Goal: Task Accomplishment & Management: Use online tool/utility

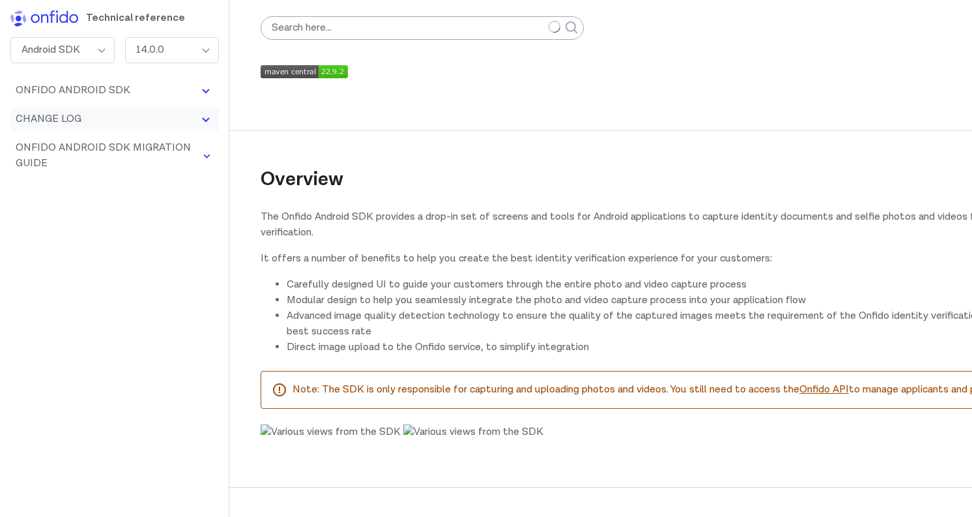
click at [167, 117] on button "Change Log" at bounding box center [114, 118] width 208 height 23
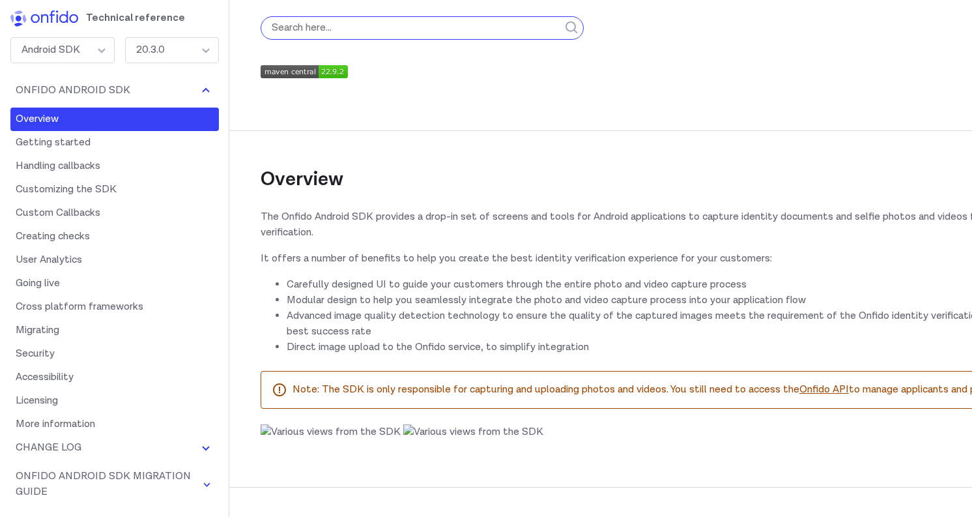
click at [456, 28] on input "search" at bounding box center [422, 27] width 323 height 23
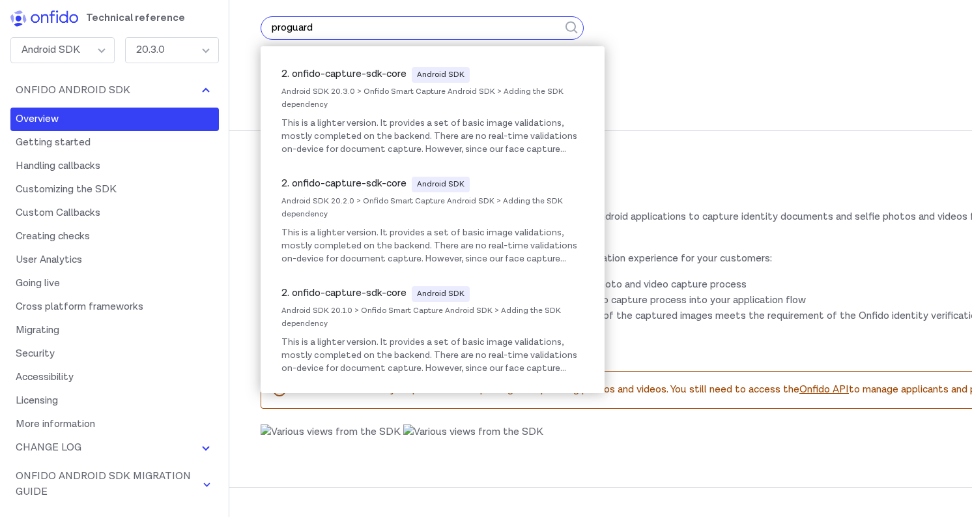
type input "proguard"
click at [560, 1] on button "submit" at bounding box center [571, 28] width 23 height 55
click at [701, 253] on p "It offers a number of benefits to help you create the best identity verificatio…" at bounding box center [686, 259] width 851 height 16
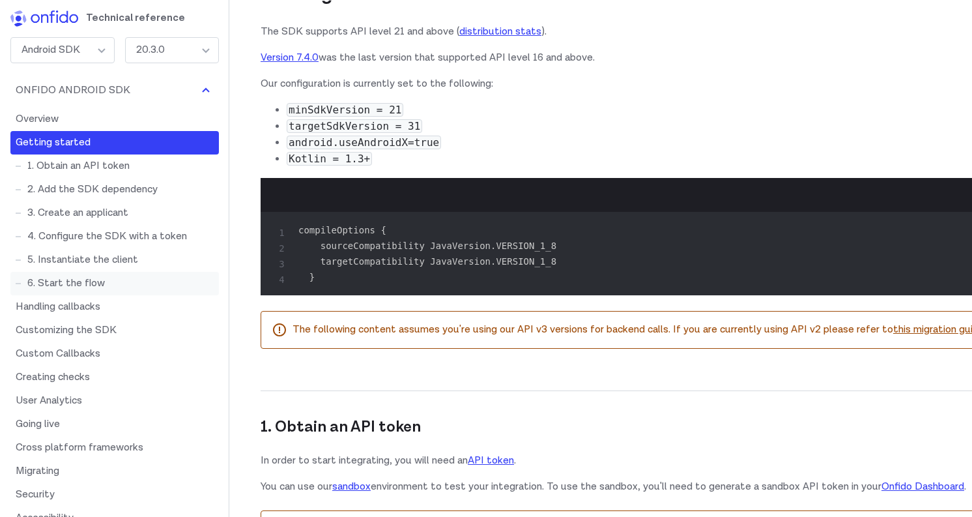
scroll to position [121, 0]
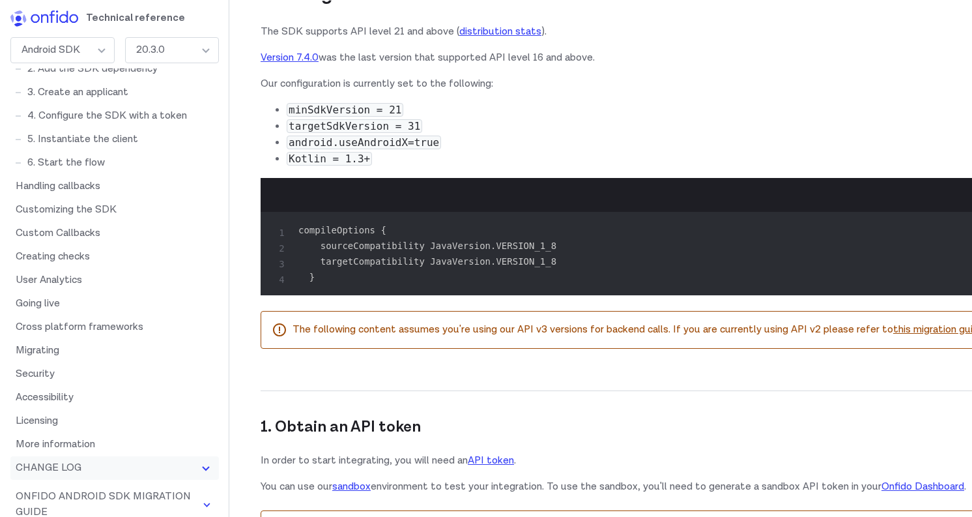
click at [106, 459] on button "Change Log" at bounding box center [114, 467] width 208 height 23
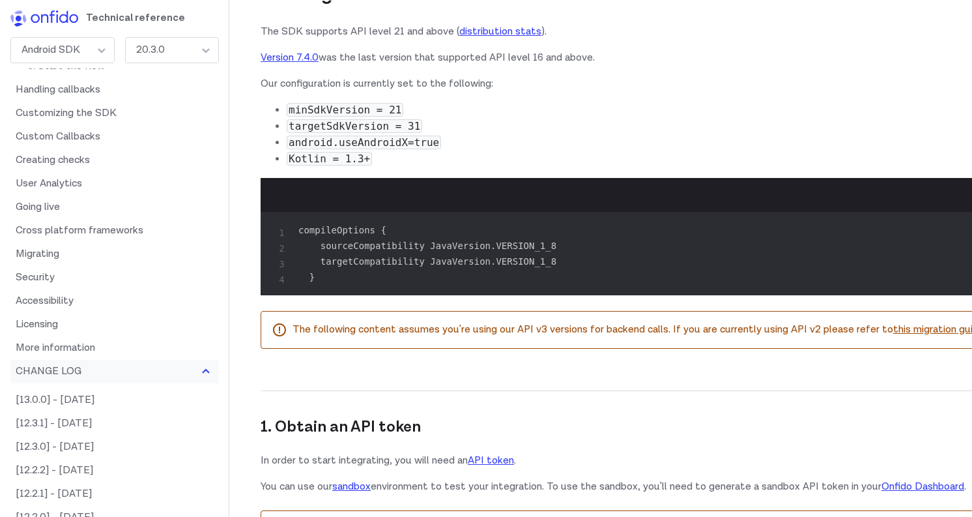
scroll to position [278, 0]
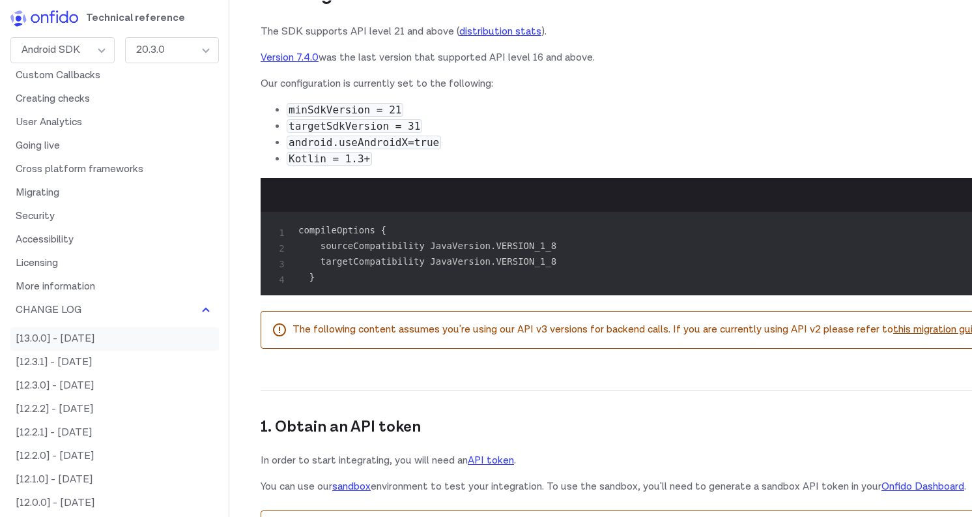
click at [131, 342] on link "[13.0.0] - [DATE]" at bounding box center [114, 338] width 208 height 23
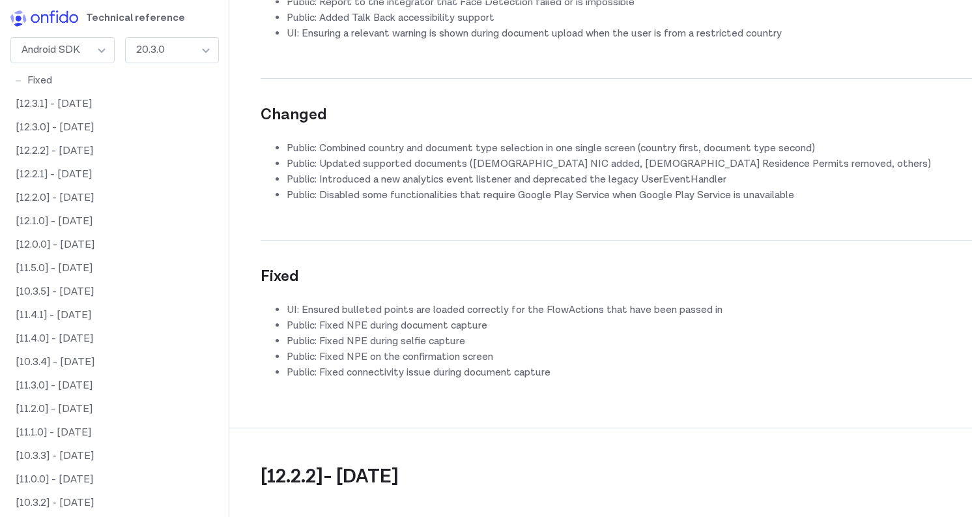
scroll to position [19603, 0]
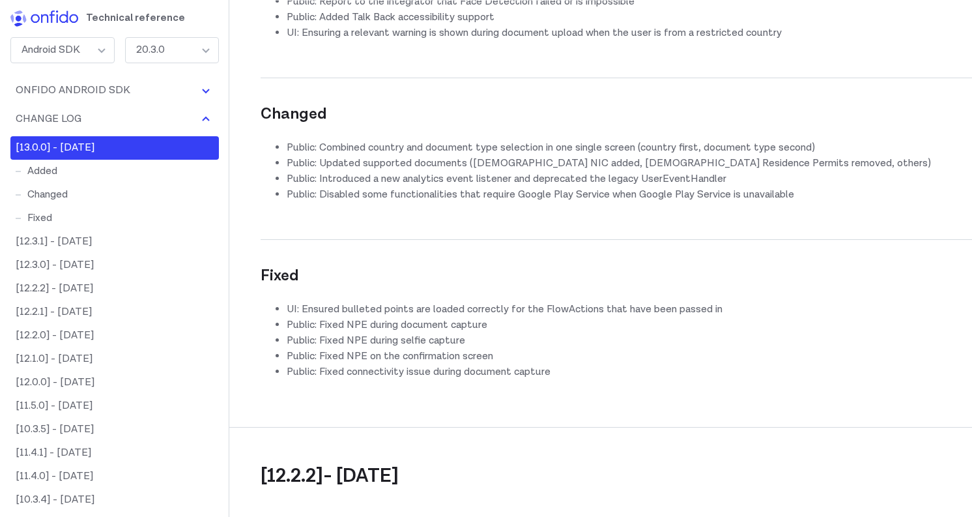
scroll to position [19318, 0]
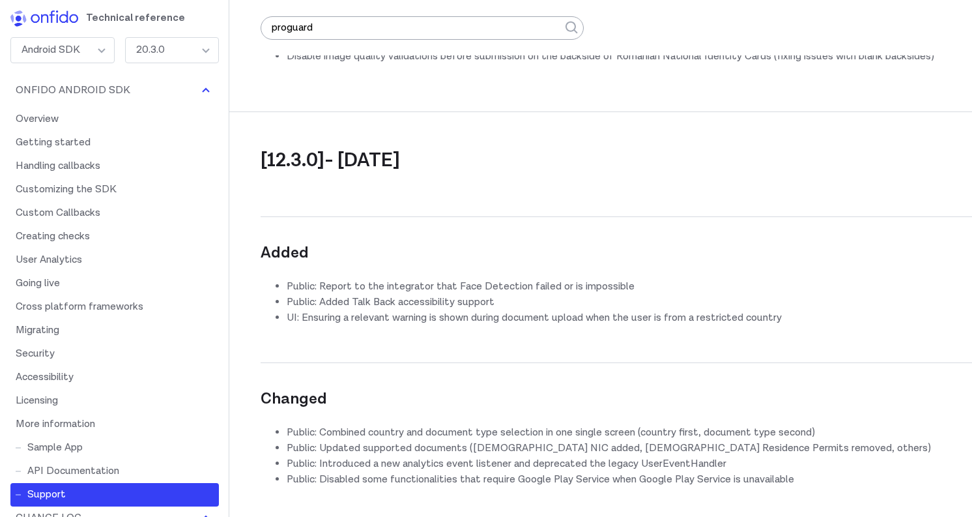
click at [444, 42] on form "proguard" at bounding box center [422, 28] width 323 height 55
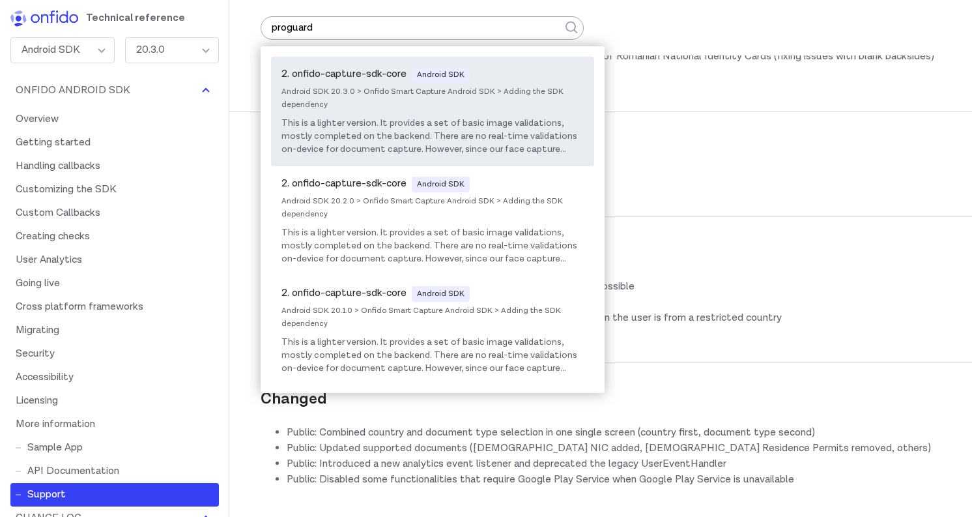
click at [424, 89] on div "Android SDK 20.3.0 > Onfido Smart Capture Android SDK > Adding the SDK dependen…" at bounding box center [432, 100] width 302 height 34
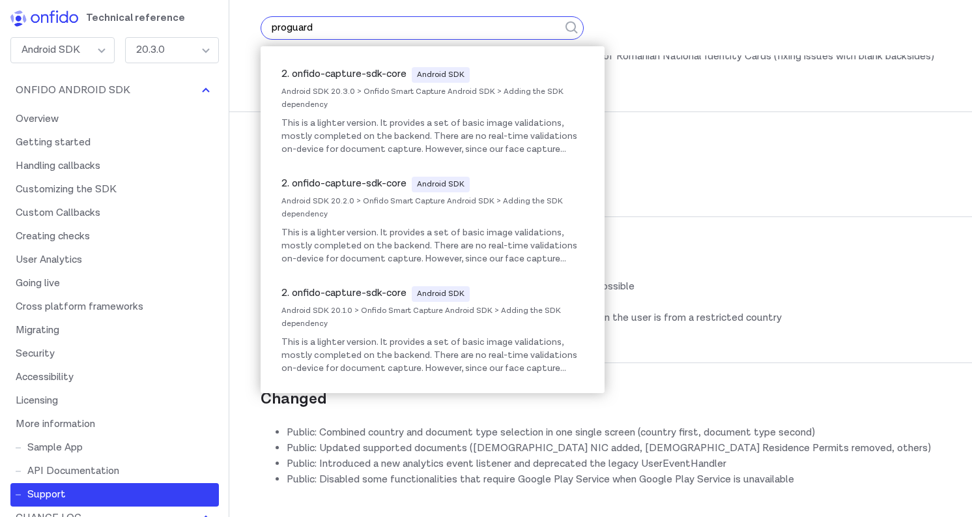
click at [360, 33] on input "proguard" at bounding box center [422, 27] width 323 height 23
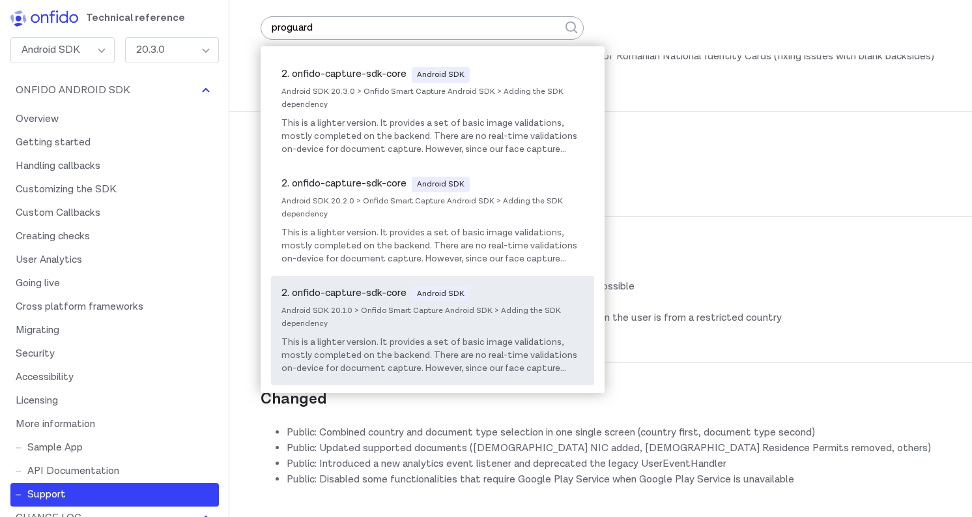
click at [410, 331] on div "Android SDK 20.1.0 > Onfido Smart Capture Android SDK > Adding the SDK dependen…" at bounding box center [432, 319] width 302 height 34
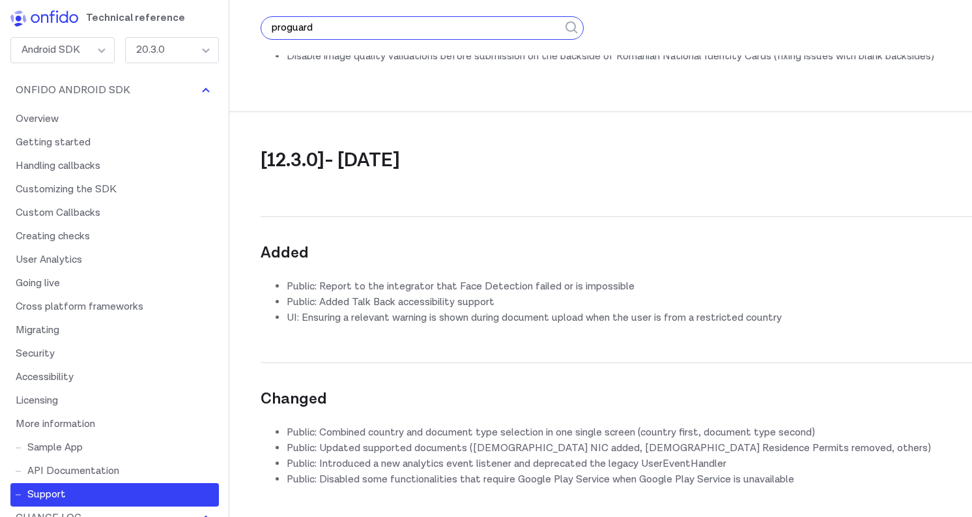
click at [428, 36] on input "proguard" at bounding box center [422, 27] width 323 height 23
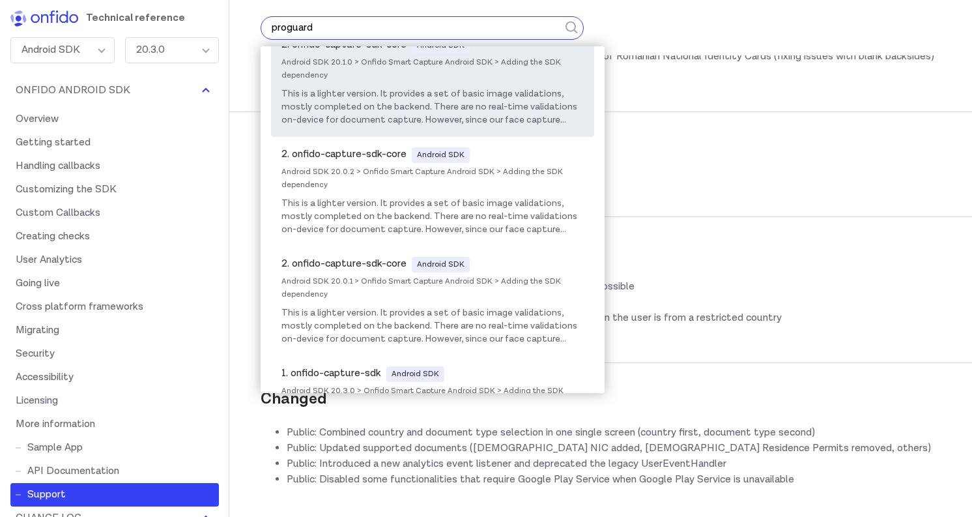
scroll to position [246, 0]
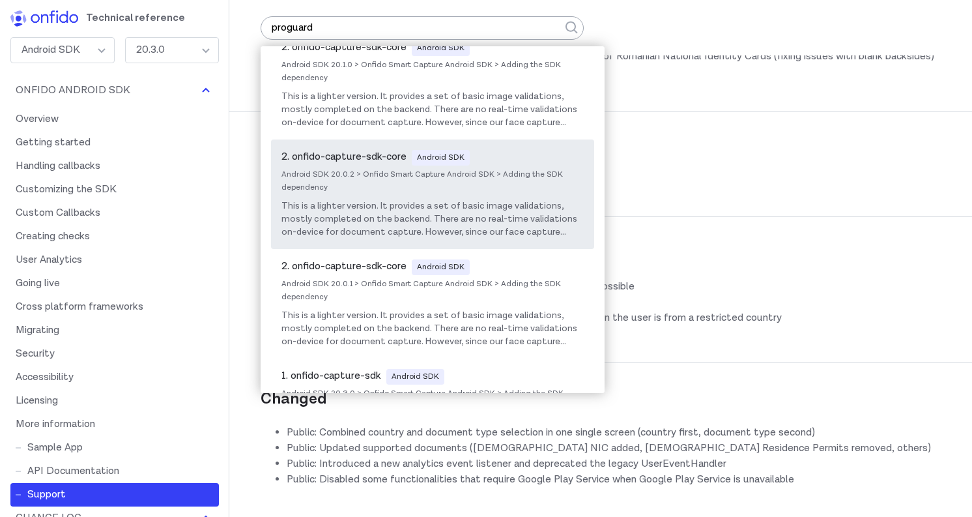
click at [523, 201] on span "This is a lighter version. It provides a set of basic image validations, mostly…" at bounding box center [432, 238] width 302 height 77
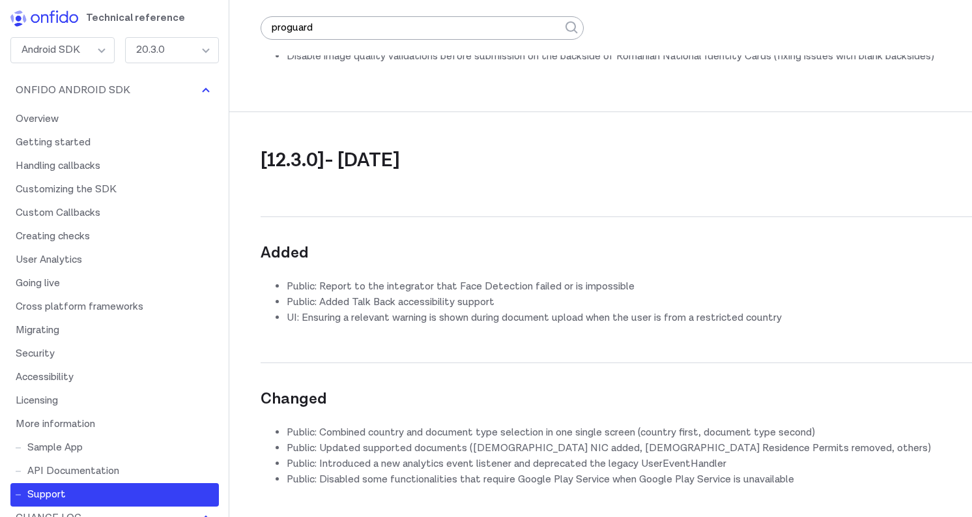
scroll to position [541, 0]
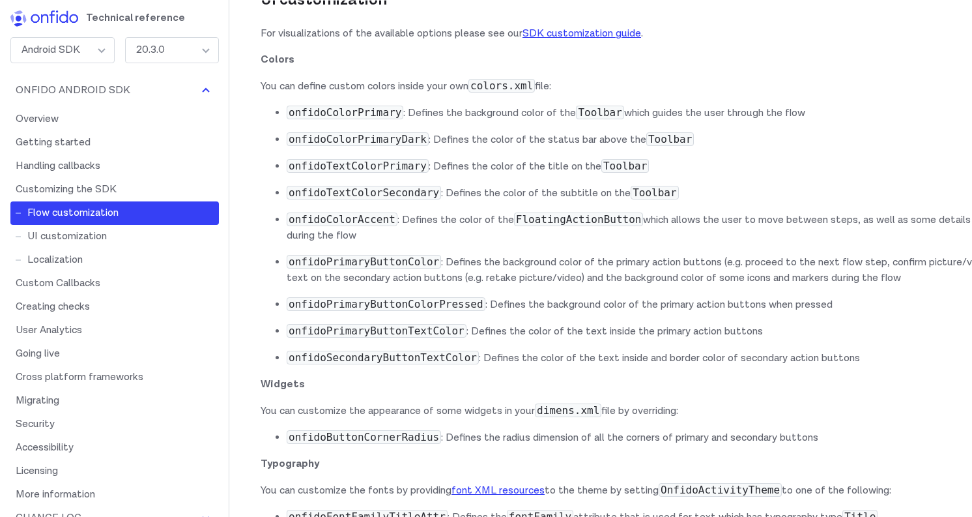
scroll to position [10468, 0]
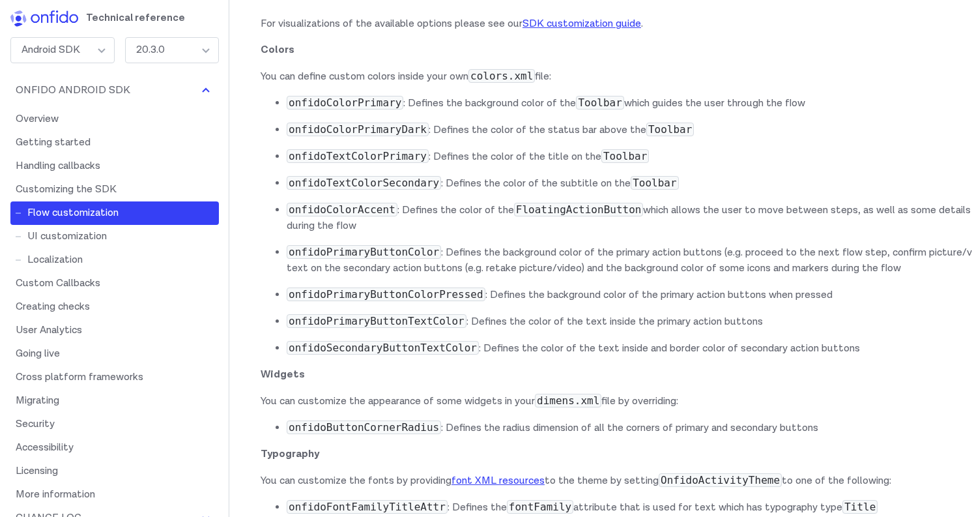
drag, startPoint x: 667, startPoint y: 202, endPoint x: 253, endPoint y: 203, distance: 414.3
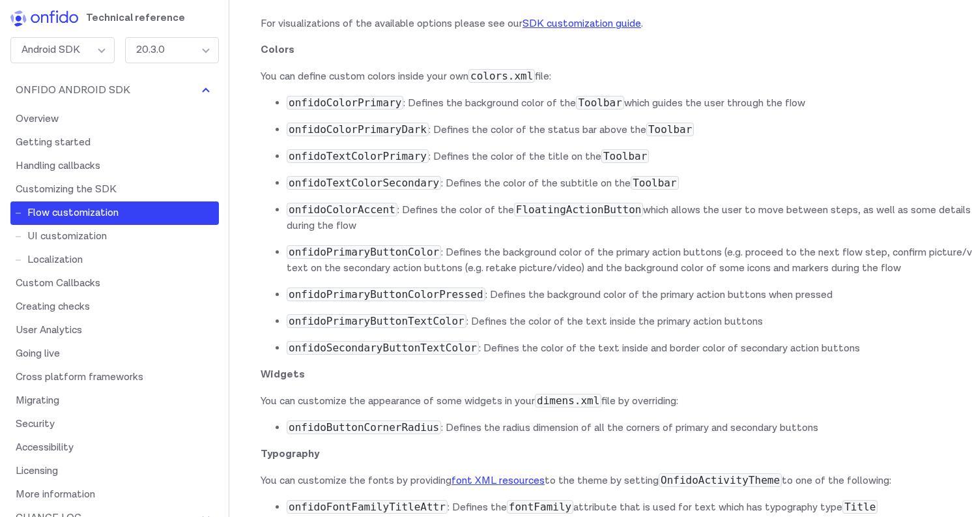
drag, startPoint x: 683, startPoint y: 206, endPoint x: 262, endPoint y: 205, distance: 421.4
copy p "You also need to add the following Proguard rules to your proguard-rules.pro fi…"
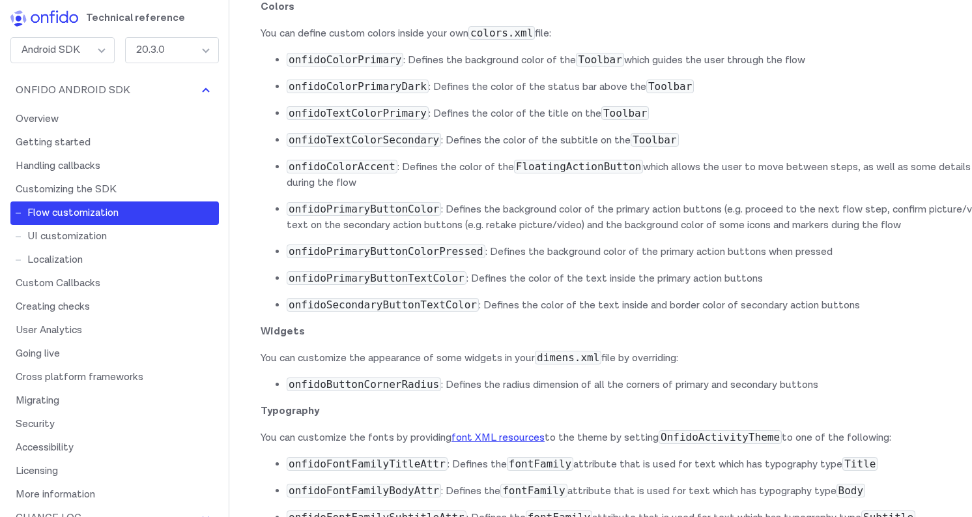
scroll to position [10513, 0]
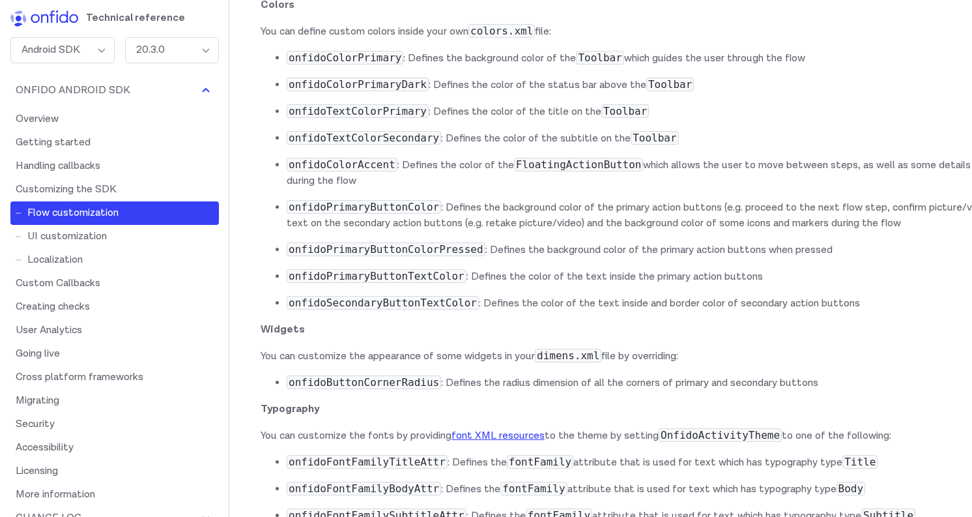
drag, startPoint x: 442, startPoint y: 388, endPoint x: 321, endPoint y: 257, distance: 178.9
drag, startPoint x: 350, startPoint y: 372, endPoint x: 444, endPoint y: 371, distance: 93.8
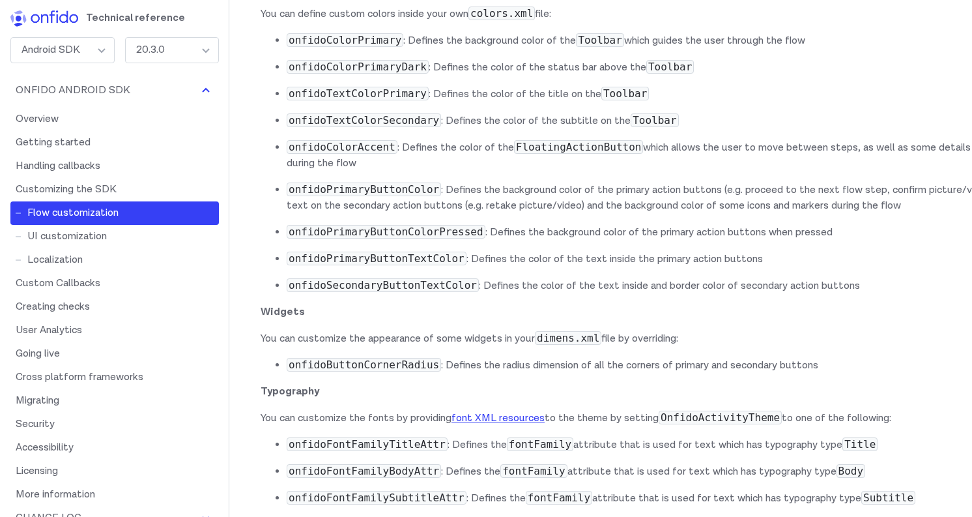
scroll to position [10532, 0]
drag, startPoint x: 539, startPoint y: 243, endPoint x: 365, endPoint y: 245, distance: 173.9
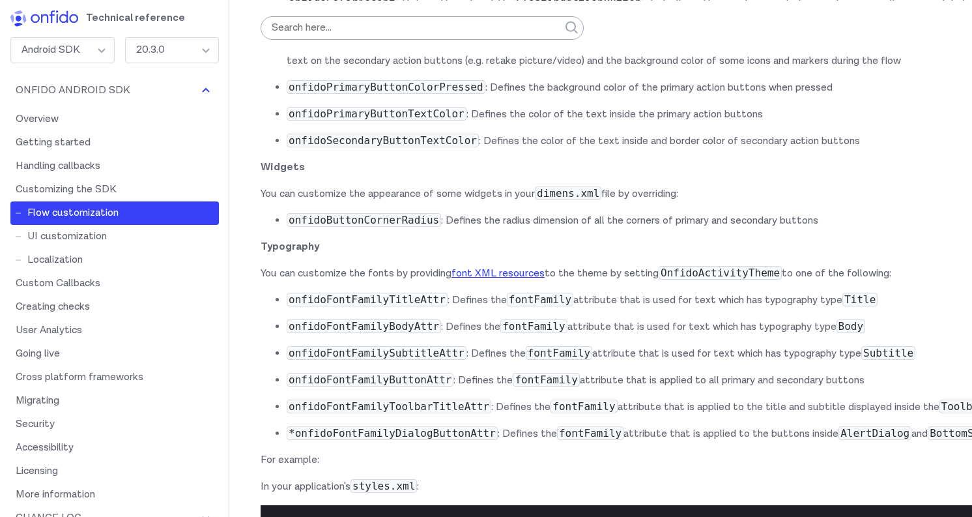
scroll to position [10656, 0]
